Goal: Task Accomplishment & Management: Use online tool/utility

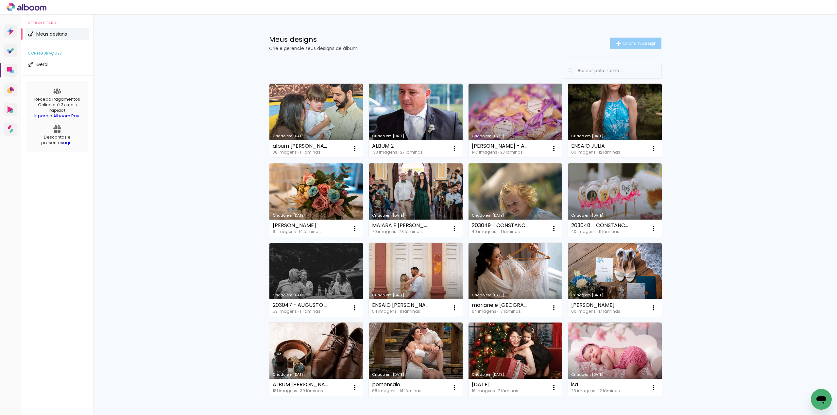
click at [622, 45] on span "Criar um design" at bounding box center [639, 43] width 34 height 4
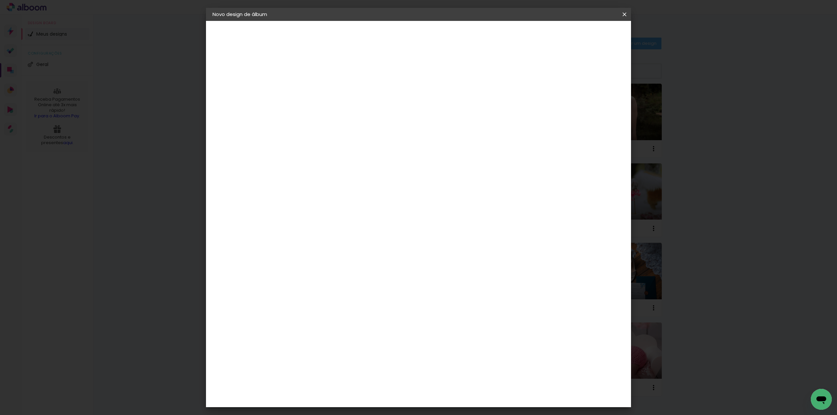
click at [322, 80] on paper-input-container "Título do álbum" at bounding box center [319, 88] width 5 height 17
type input "revista carol e [PERSON_NAME]"
type paper-input "revista carol e [PERSON_NAME]"
click at [0, 0] on slot "Avançar" at bounding box center [0, 0] width 0 height 0
click at [341, 125] on input at bounding box center [336, 124] width 66 height 8
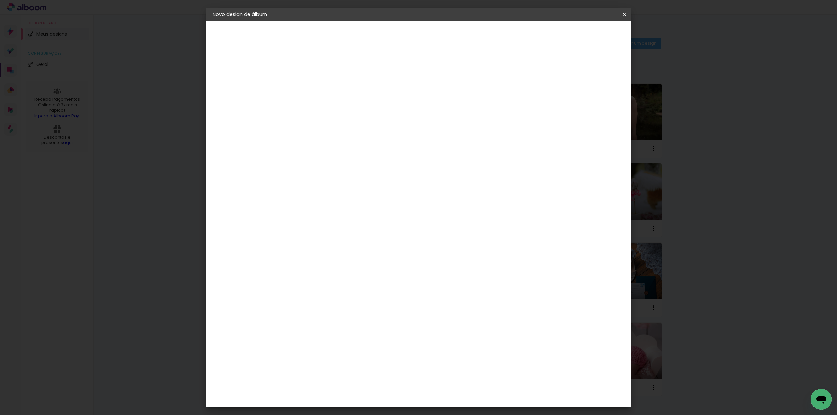
type input "fun"
type paper-input "fun"
click at [358, 142] on paper-item "Funbooks" at bounding box center [330, 148] width 58 height 14
click at [424, 35] on paper-button "Avançar" at bounding box center [408, 34] width 32 height 11
click at [363, 362] on span "20 × 30" at bounding box center [348, 370] width 30 height 17
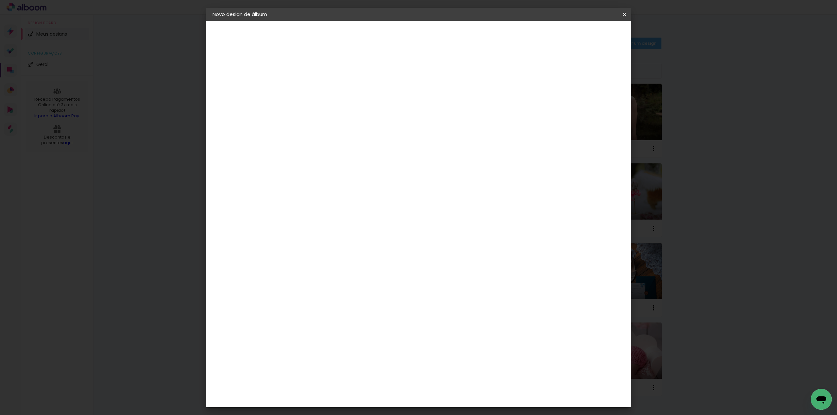
click at [0, 0] on slot "Avançar" at bounding box center [0, 0] width 0 height 0
click at [582, 32] on span "Iniciar design" at bounding box center [567, 34] width 30 height 5
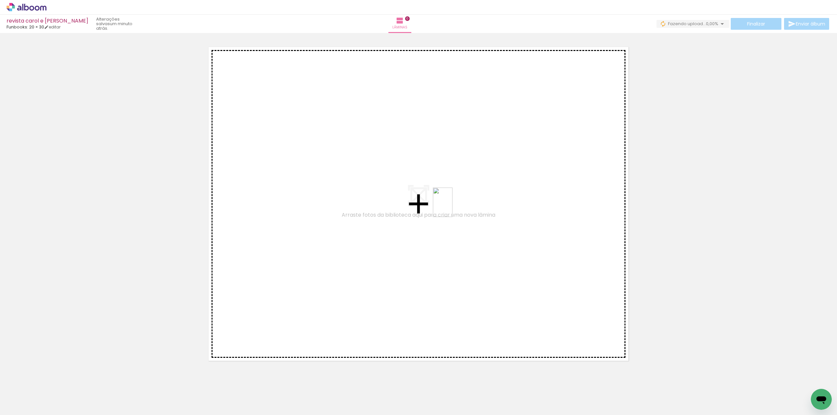
drag, startPoint x: 136, startPoint y: 395, endPoint x: 452, endPoint y: 207, distance: 367.8
click at [452, 207] on quentale-workspace at bounding box center [418, 207] width 837 height 415
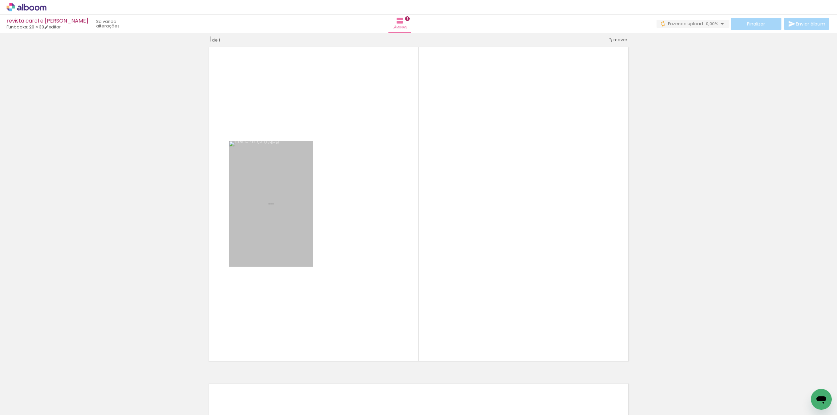
scroll to position [8, 0]
drag, startPoint x: 270, startPoint y: 239, endPoint x: 242, endPoint y: 405, distance: 168.4
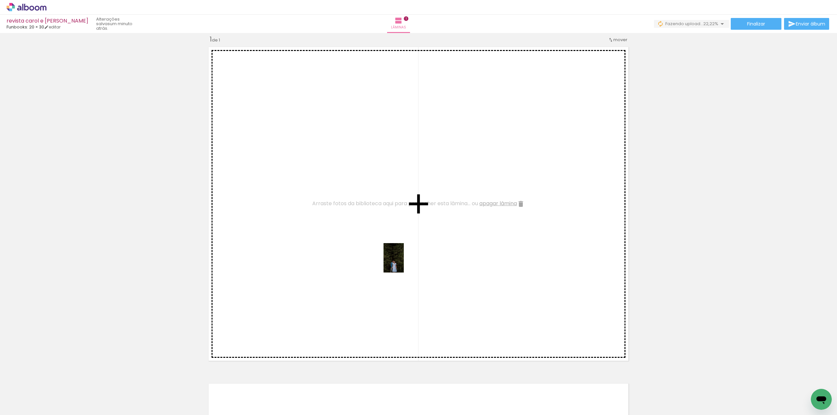
drag, startPoint x: 246, startPoint y: 401, endPoint x: 403, endPoint y: 263, distance: 208.6
click at [403, 263] on quentale-workspace at bounding box center [418, 207] width 837 height 415
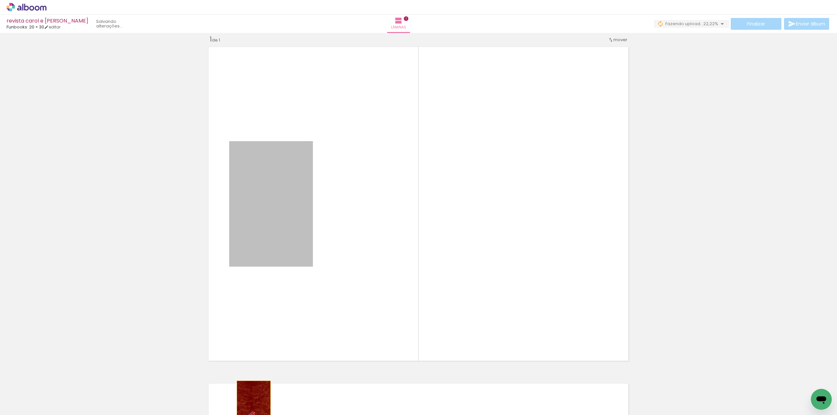
drag, startPoint x: 264, startPoint y: 279, endPoint x: 250, endPoint y: 406, distance: 127.9
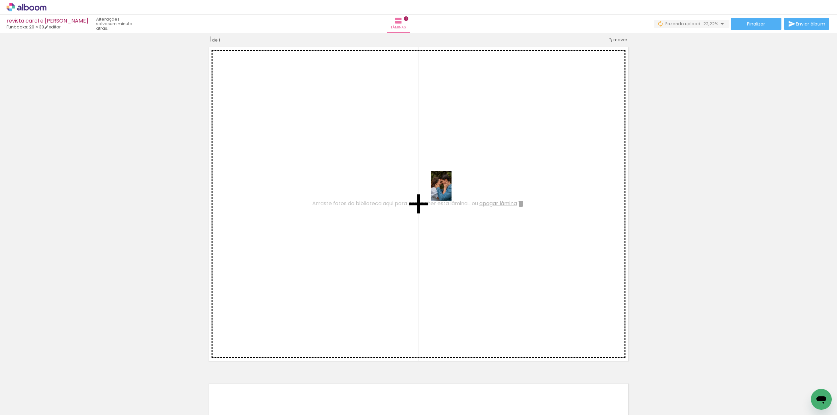
drag, startPoint x: 284, startPoint y: 393, endPoint x: 452, endPoint y: 189, distance: 265.4
click at [452, 189] on quentale-workspace at bounding box center [418, 207] width 837 height 415
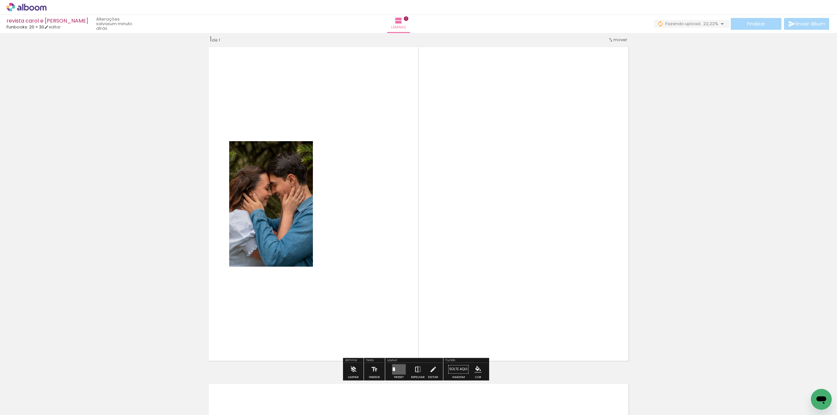
click at [418, 369] on iron-icon at bounding box center [417, 369] width 7 height 13
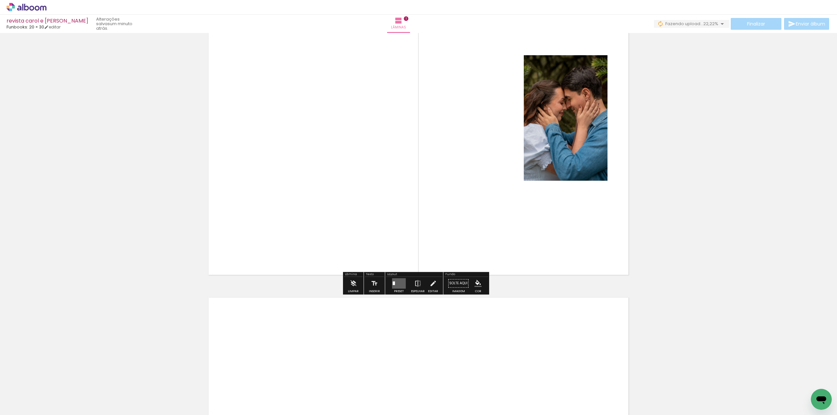
scroll to position [95, 0]
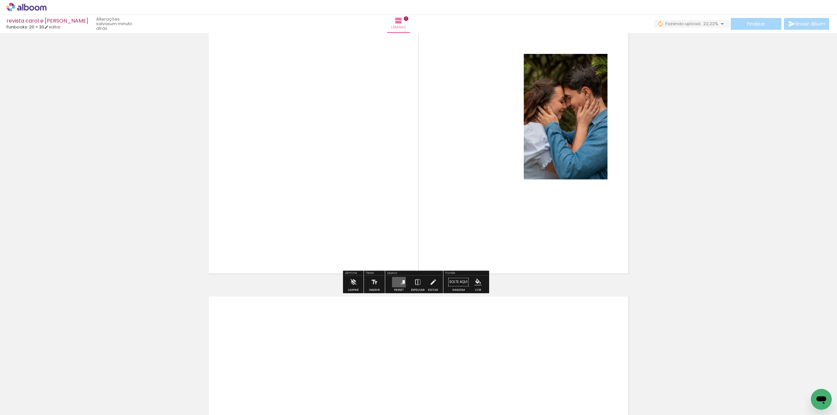
click at [400, 284] on quentale-layouter at bounding box center [399, 282] width 14 height 10
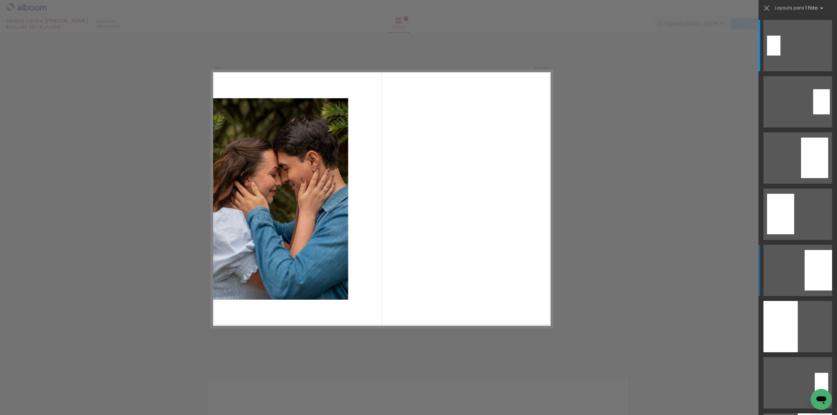
scroll to position [8, 0]
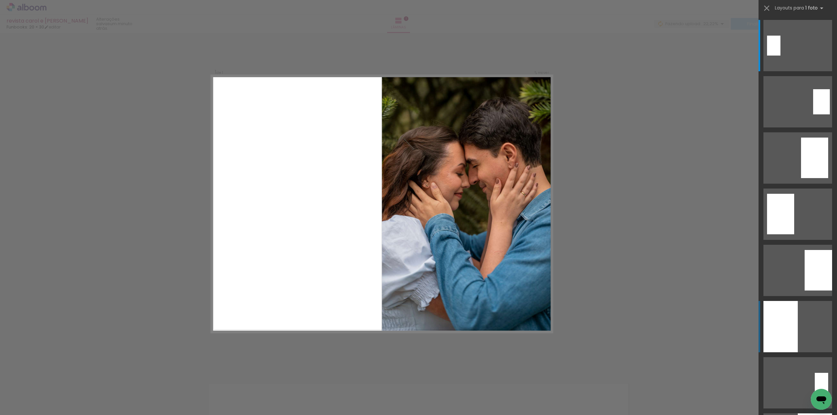
click at [781, 318] on div at bounding box center [780, 326] width 34 height 51
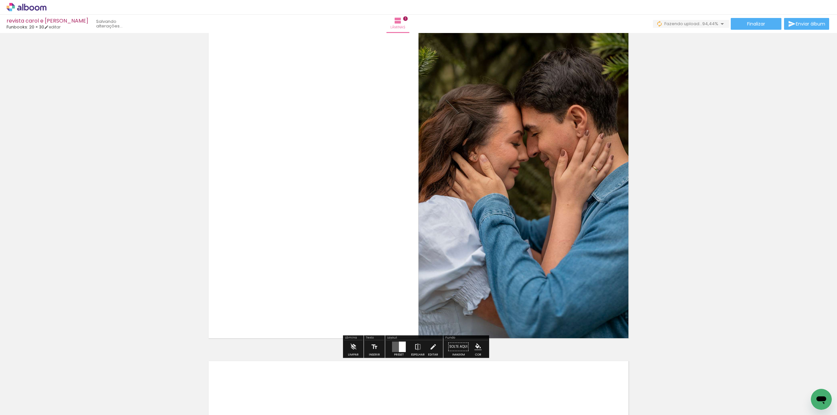
scroll to position [52, 0]
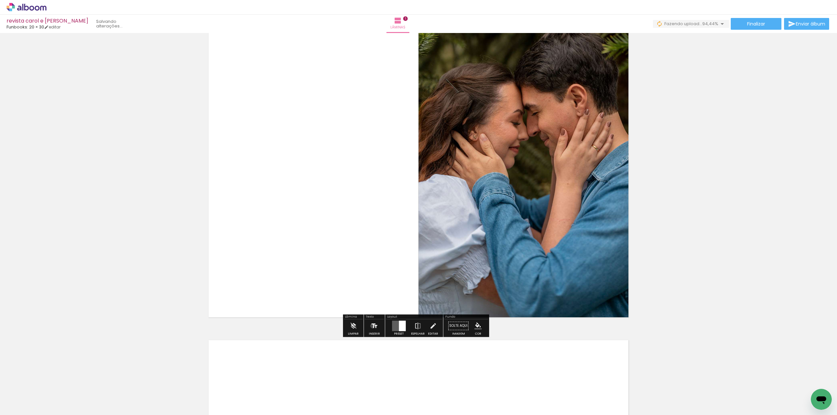
click at [372, 326] on iron-icon at bounding box center [374, 325] width 7 height 13
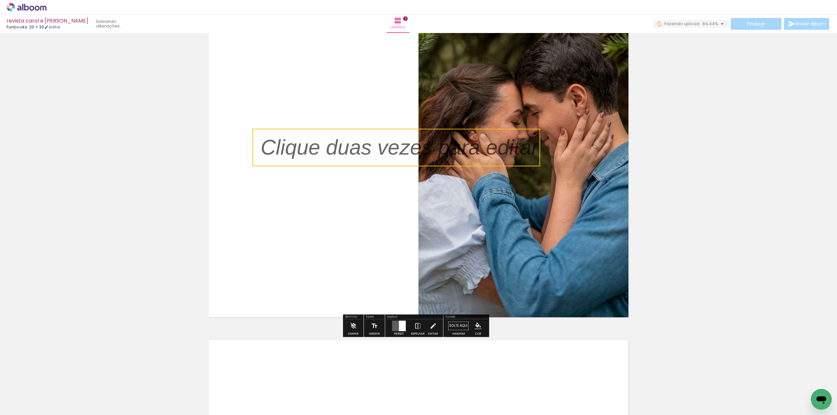
click at [389, 146] on quentale-selection at bounding box center [396, 148] width 288 height 38
type input "Sans Serif"
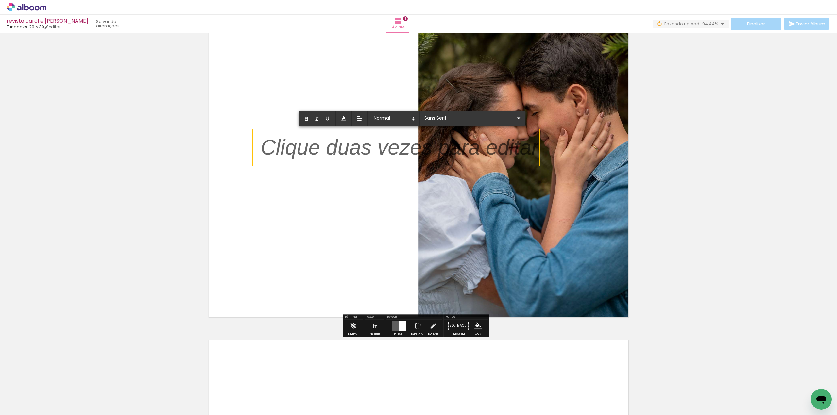
click at [389, 150] on p at bounding box center [399, 152] width 278 height 30
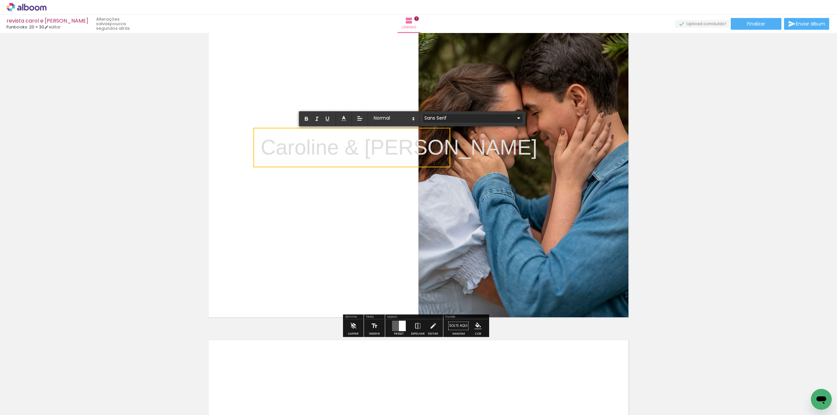
click at [514, 118] on iron-icon at bounding box center [518, 118] width 8 height 8
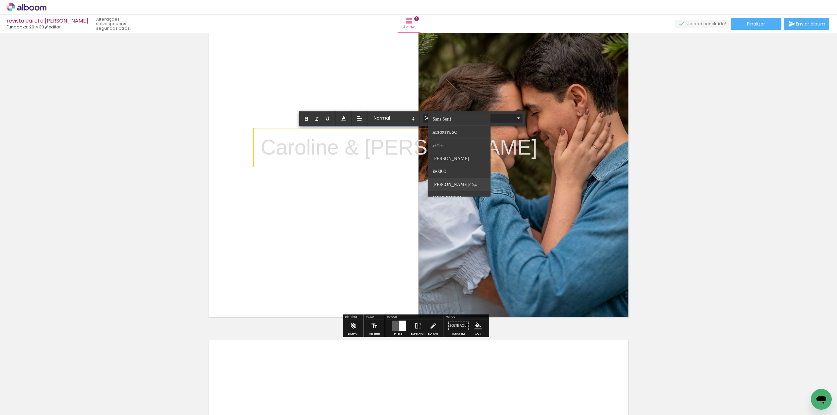
click at [446, 182] on span "[PERSON_NAME] Caps" at bounding box center [455, 185] width 44 height 6
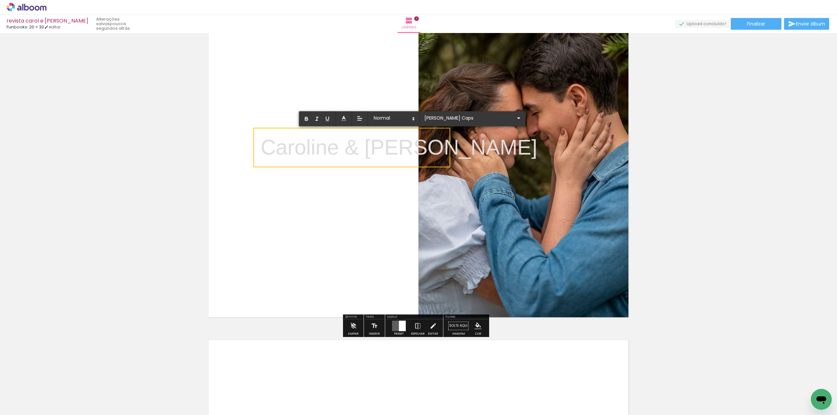
drag, startPoint x: 443, startPoint y: 147, endPoint x: 257, endPoint y: 147, distance: 186.6
click at [257, 147] on div "Inserir lâmina 1 de 1" at bounding box center [418, 321] width 837 height 674
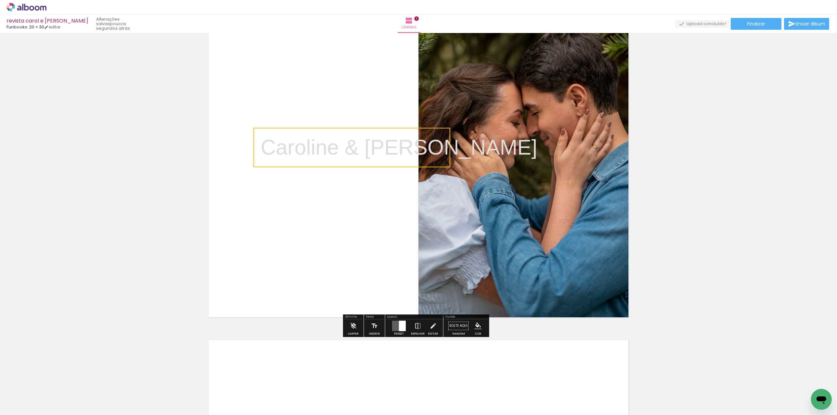
click at [425, 147] on quentale-selection at bounding box center [351, 148] width 197 height 40
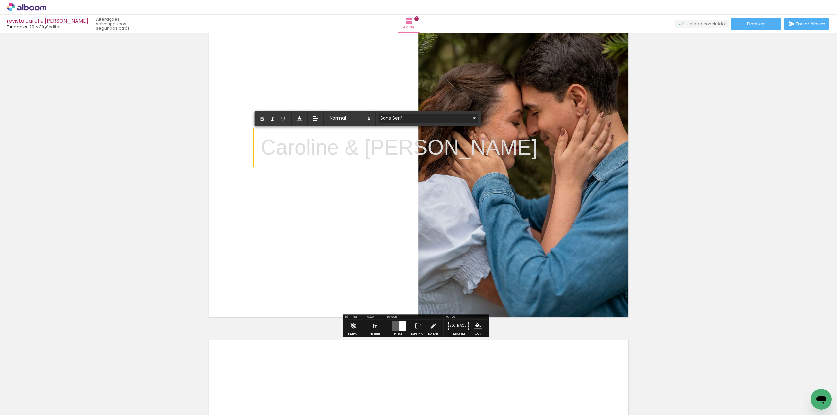
click at [470, 119] on iron-icon at bounding box center [474, 118] width 8 height 8
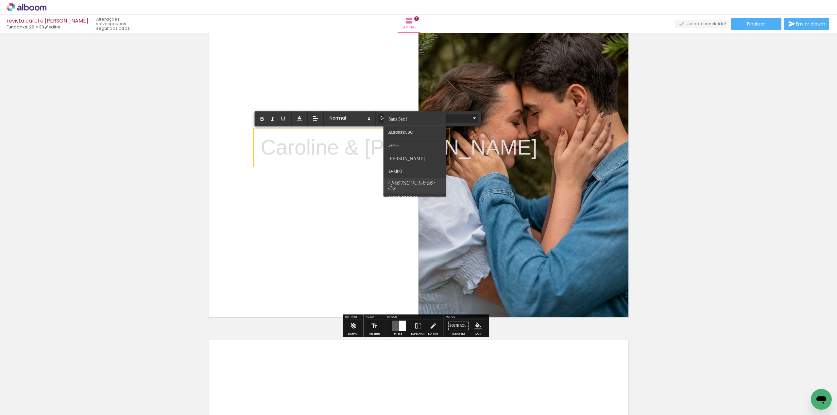
click at [406, 182] on span "[PERSON_NAME] Caps" at bounding box center [411, 186] width 47 height 11
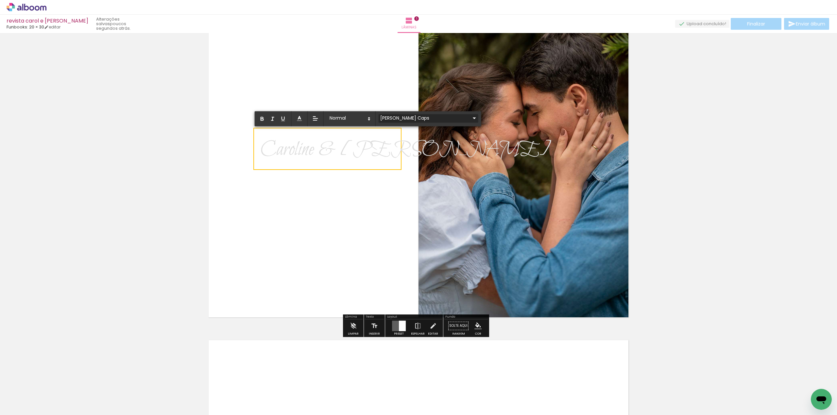
click at [470, 117] on iron-icon at bounding box center [474, 118] width 8 height 8
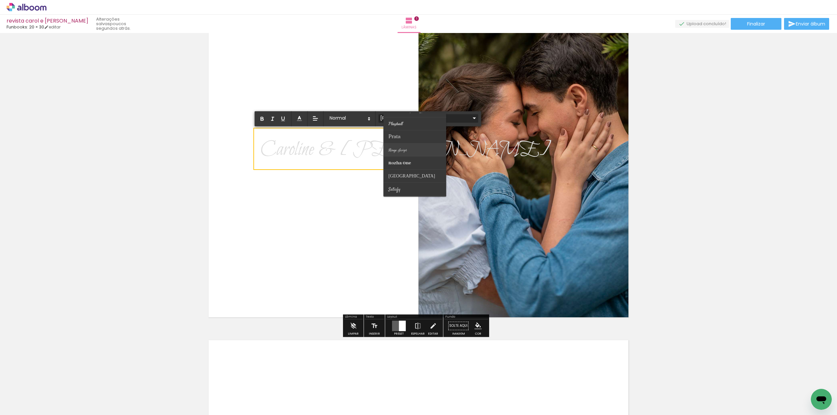
scroll to position [256, 0]
click at [409, 135] on paper-item at bounding box center [414, 137] width 63 height 13
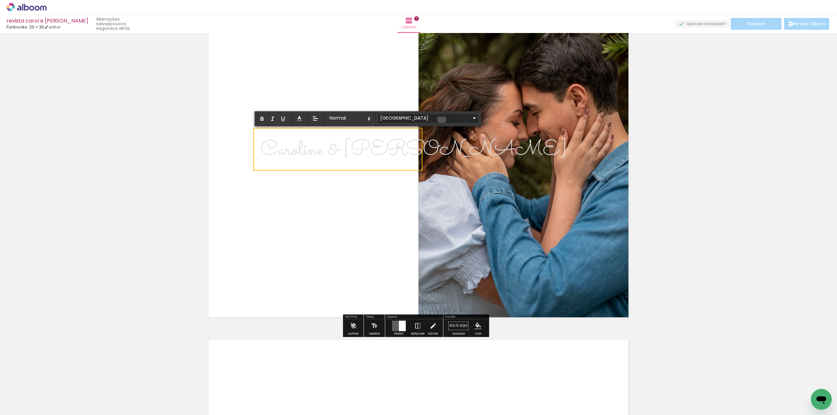
click at [470, 119] on iron-icon at bounding box center [474, 118] width 8 height 8
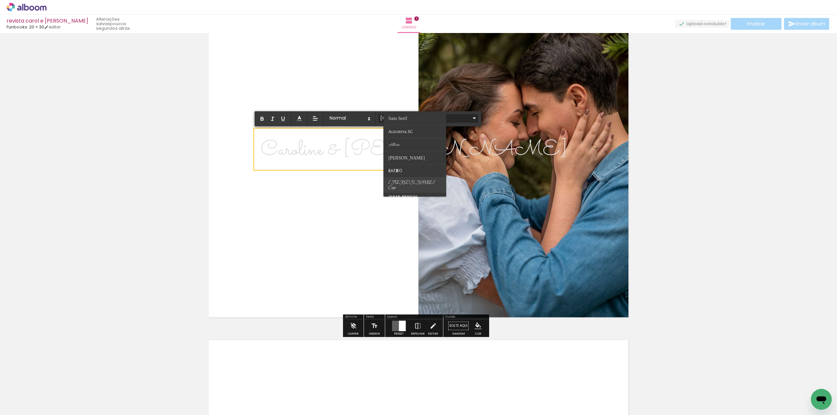
scroll to position [0, 0]
click at [506, 88] on quentale-layouter at bounding box center [418, 160] width 426 height 320
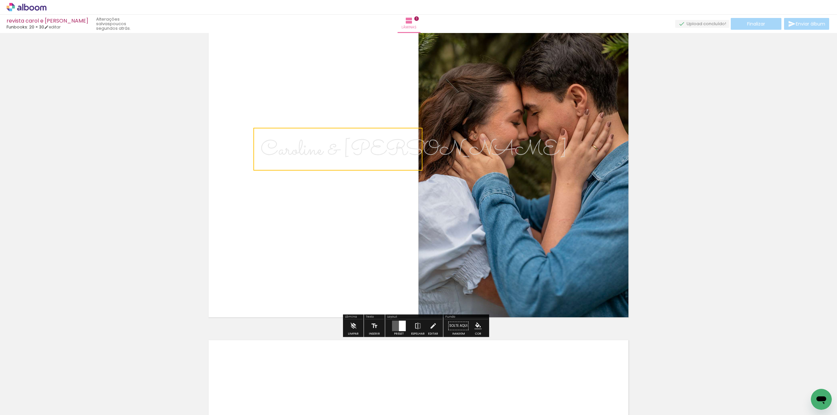
click at [364, 147] on quentale-selection at bounding box center [337, 149] width 169 height 43
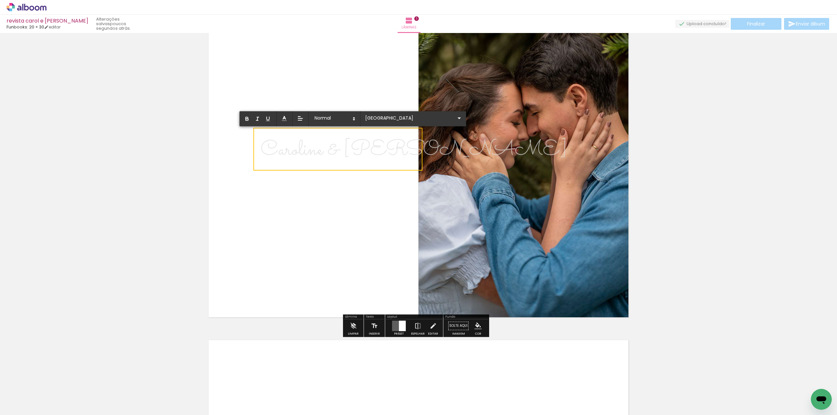
scroll to position [0, 0]
drag, startPoint x: 364, startPoint y: 147, endPoint x: 474, endPoint y: 183, distance: 115.9
click at [474, 183] on album-spread "1 de 1" at bounding box center [418, 160] width 426 height 320
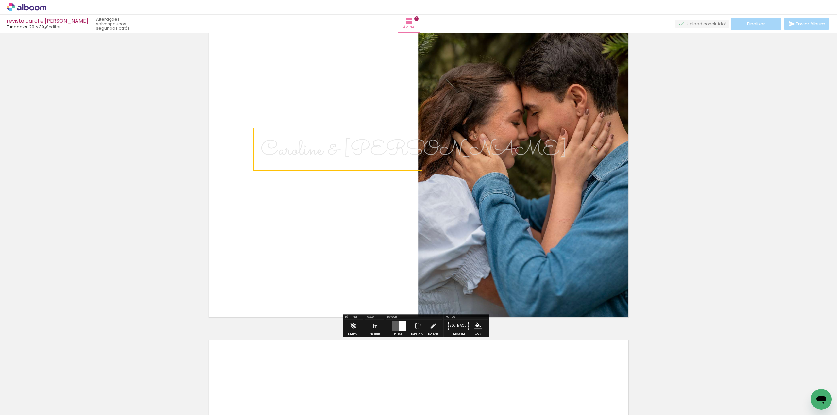
scroll to position [0, 0]
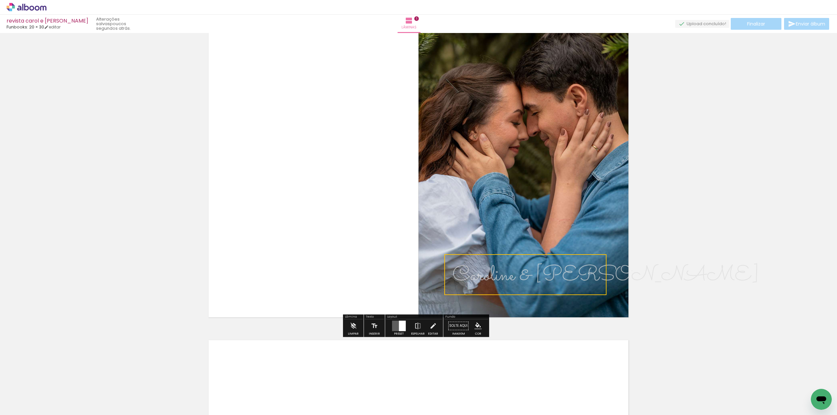
drag, startPoint x: 337, startPoint y: 150, endPoint x: 528, endPoint y: 276, distance: 229.6
click at [528, 276] on quentale-selection at bounding box center [525, 274] width 162 height 41
click at [683, 223] on div "Inserir lâmina 1 de 1" at bounding box center [418, 321] width 837 height 674
click at [533, 274] on span "Caroline & [PERSON_NAME] ﻿" at bounding box center [605, 276] width 307 height 31
click at [533, 274] on quentale-selection at bounding box center [525, 275] width 162 height 41
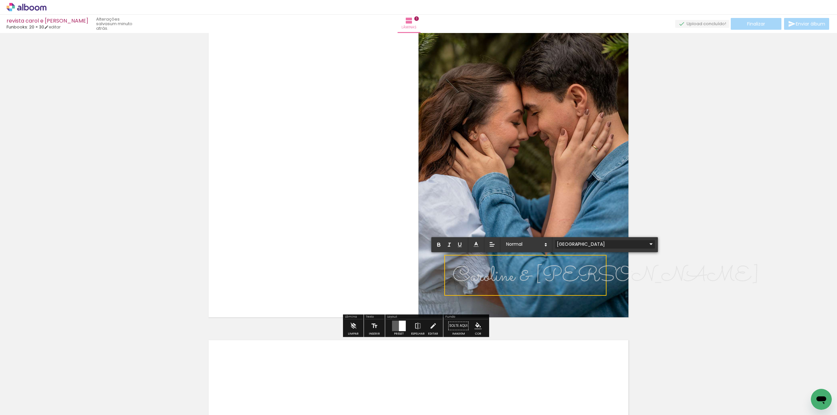
click at [647, 244] on iron-icon at bounding box center [651, 244] width 8 height 8
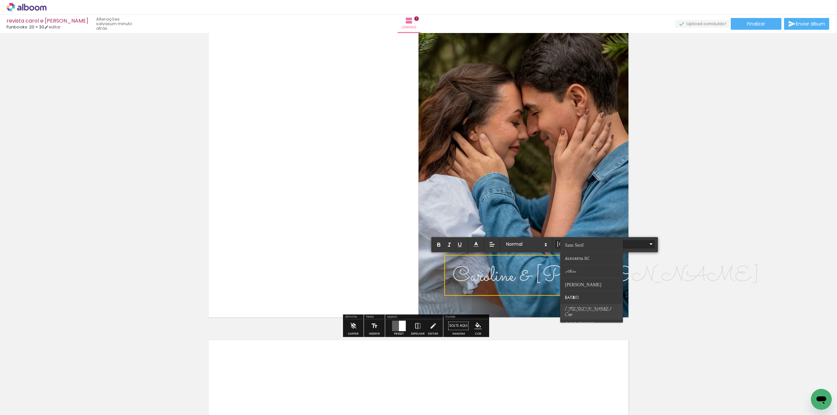
click at [579, 310] on span "[PERSON_NAME] Caps" at bounding box center [588, 312] width 46 height 11
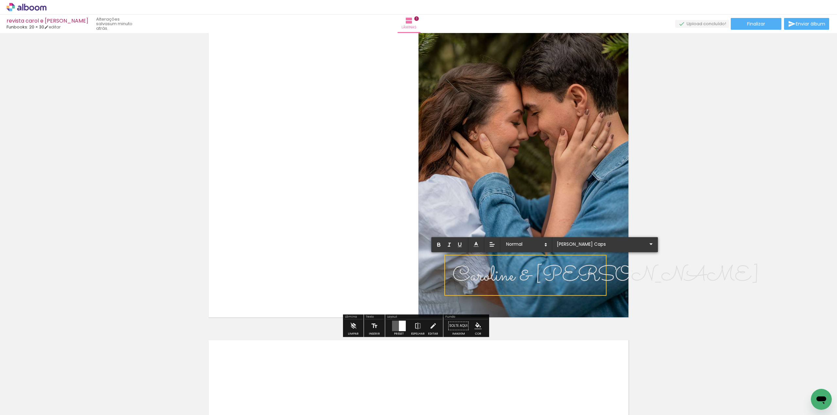
drag, startPoint x: 450, startPoint y: 271, endPoint x: 603, endPoint y: 271, distance: 152.9
click at [603, 271] on div "﻿ Caroline & [PERSON_NAME]" at bounding box center [605, 275] width 307 height 33
click at [647, 243] on iron-icon at bounding box center [651, 244] width 8 height 8
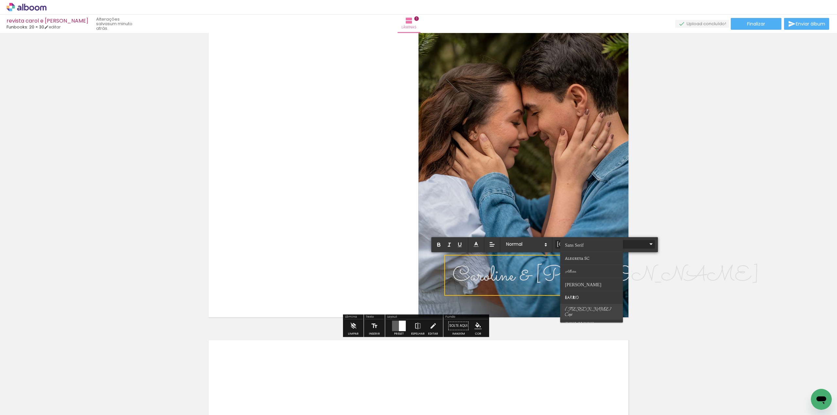
click at [574, 309] on span "[PERSON_NAME] Caps" at bounding box center [588, 312] width 46 height 11
type input "[PERSON_NAME] Caps"
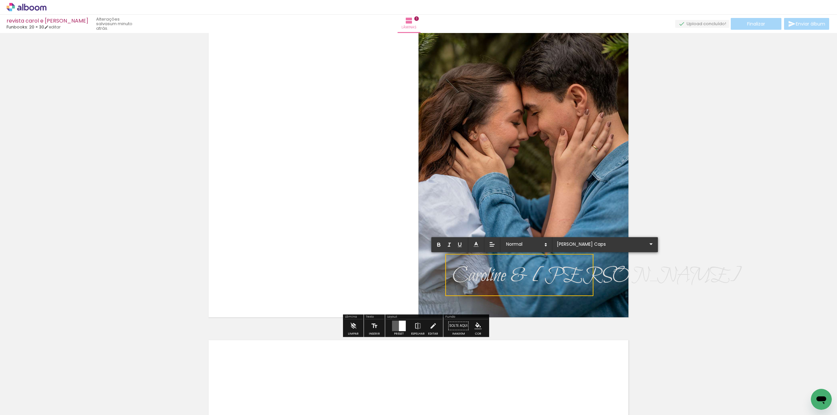
click at [523, 277] on span "﻿ Caroline & [PERSON_NAME]" at bounding box center [596, 276] width 289 height 26
click at [698, 259] on div "Inserir lâmina 1 de 1" at bounding box center [418, 321] width 837 height 674
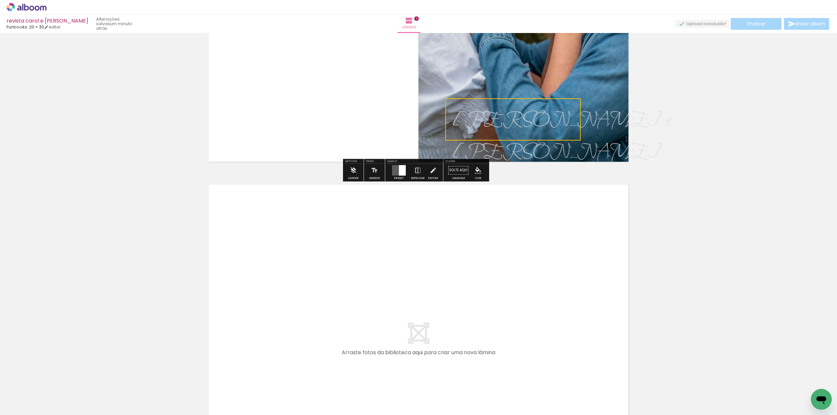
scroll to position [131, 0]
